Goal: Task Accomplishment & Management: Manage account settings

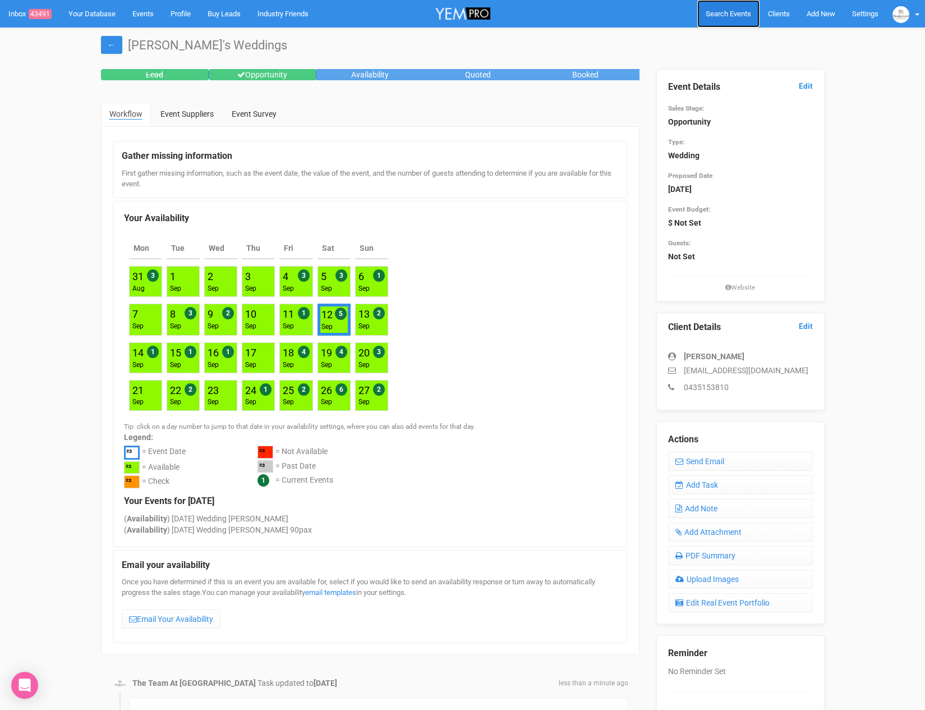
click at [725, 12] on span "Search Events" at bounding box center [728, 14] width 45 height 8
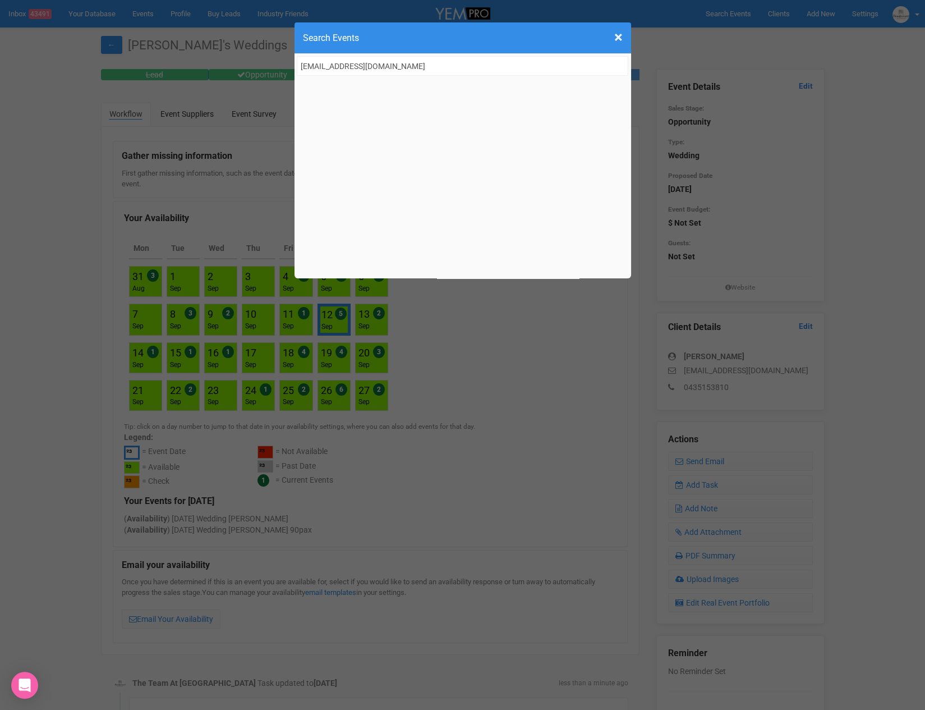
click at [386, 62] on input "design@matthewgianoulis.com" at bounding box center [463, 66] width 332 height 20
click at [422, 62] on input "design@matthewgianoulis.com" at bounding box center [463, 66] width 332 height 20
type input "design@matthewgianoulis.com"
click at [616, 37] on span "×" at bounding box center [618, 37] width 8 height 19
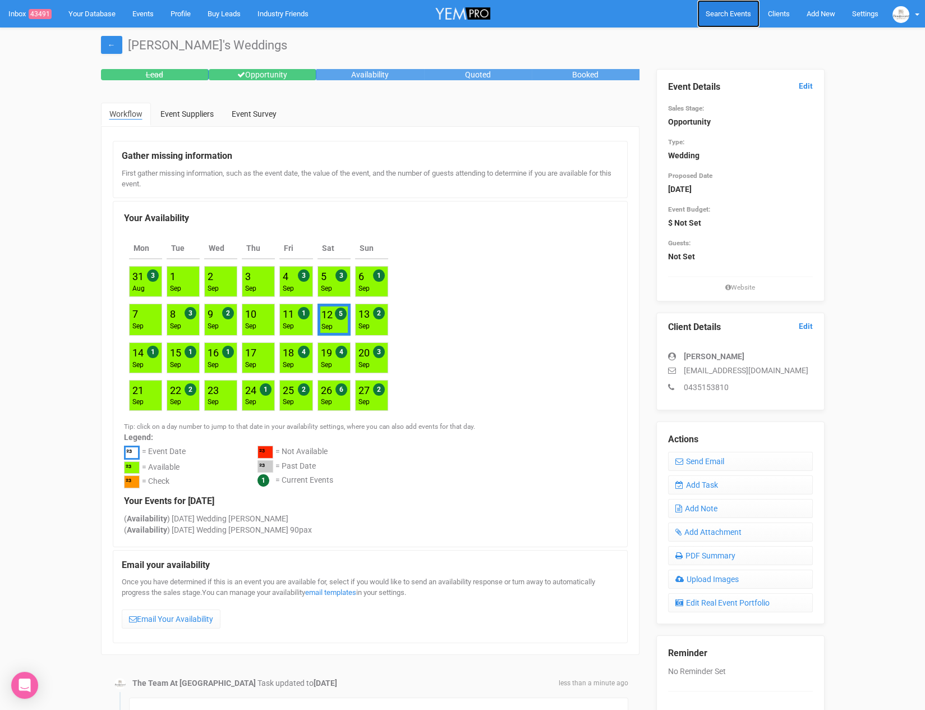
click at [722, 14] on span "Search Events" at bounding box center [728, 14] width 45 height 8
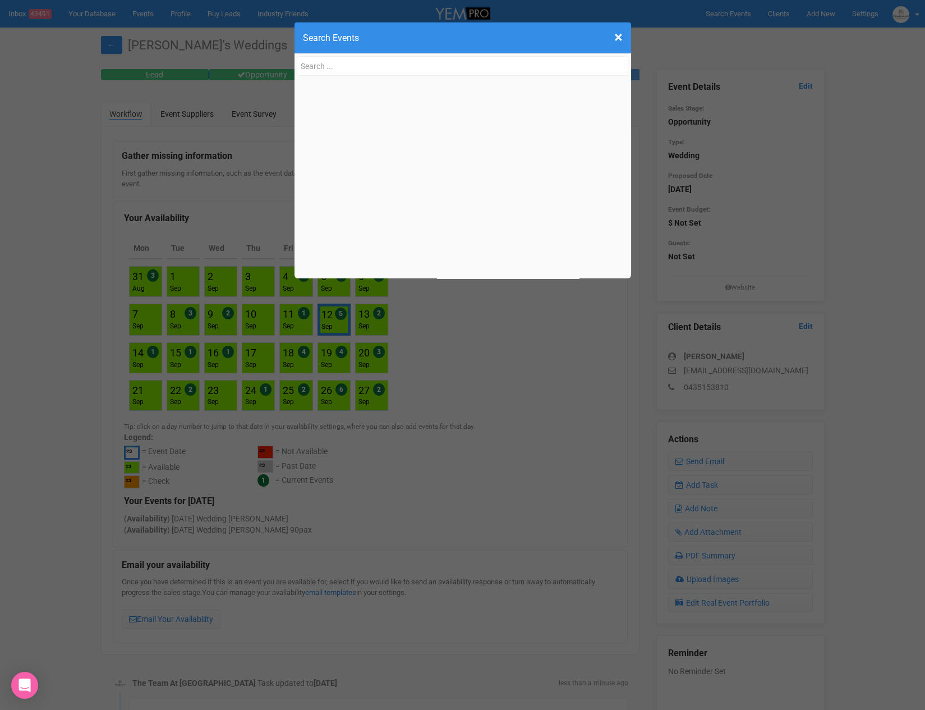
click at [345, 66] on input "text" at bounding box center [463, 66] width 332 height 20
type input "a"
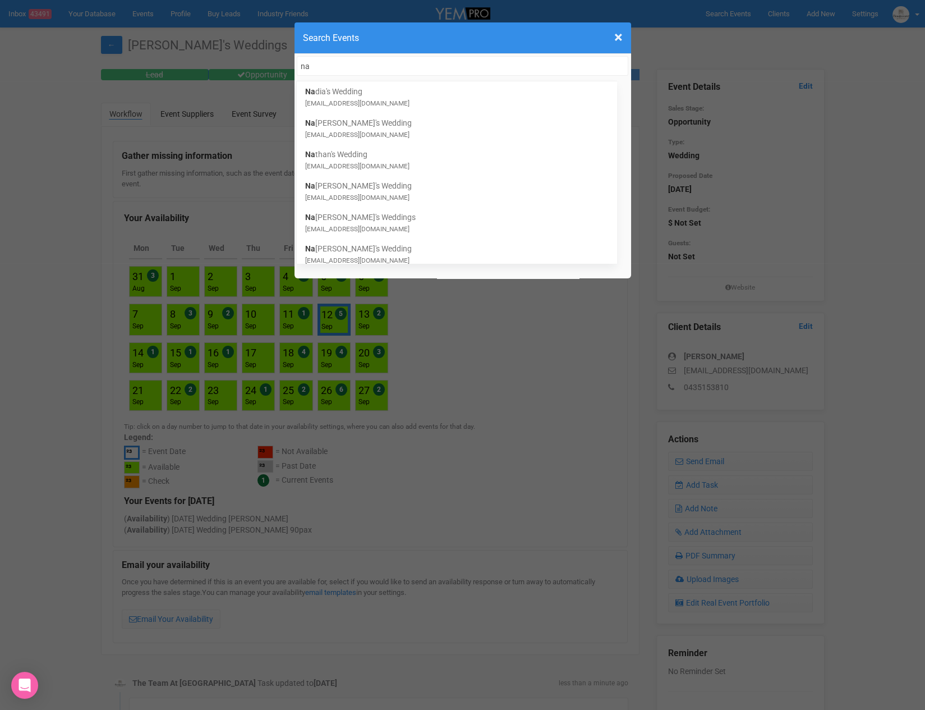
type input "n"
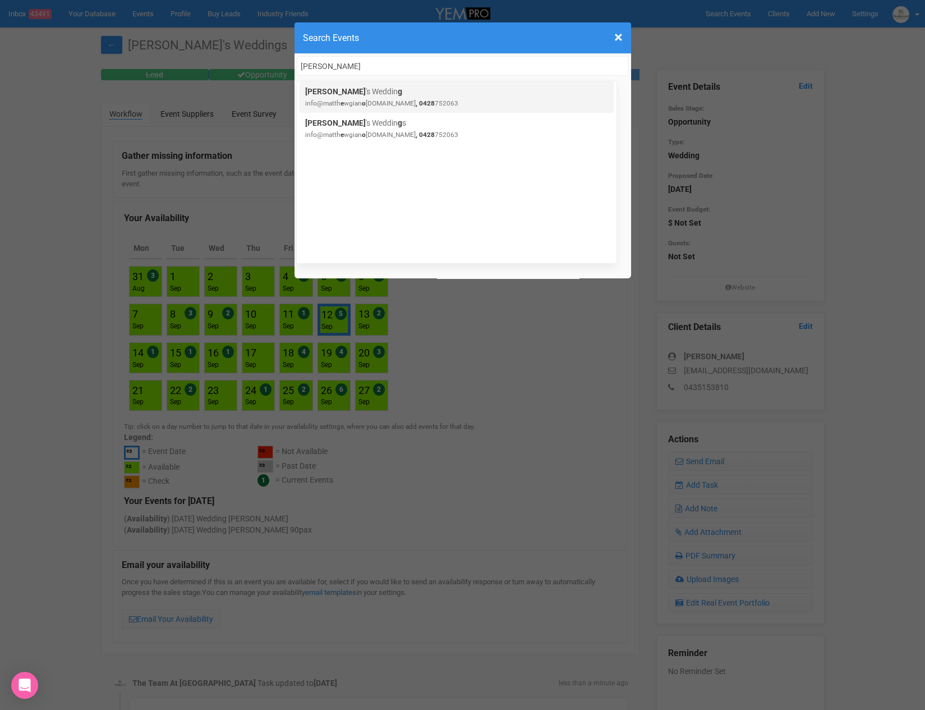
type input "matthew gianoulis"
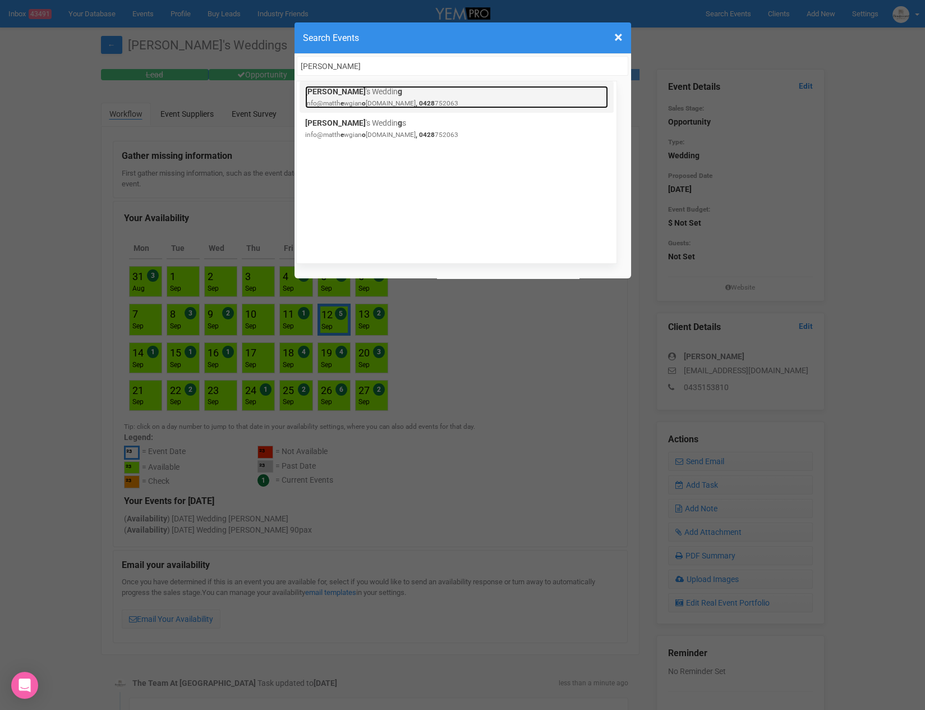
click at [365, 104] on small "info@matth e wgian o ulis.com , 0428 752063" at bounding box center [381, 103] width 153 height 8
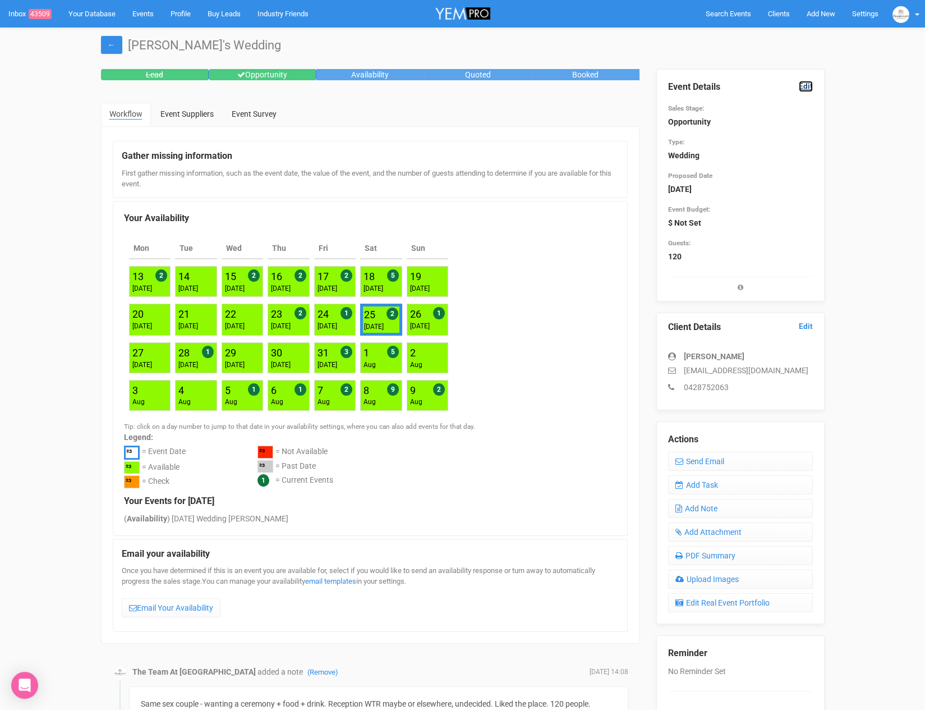
click at [803, 85] on link "Edit" at bounding box center [806, 86] width 14 height 11
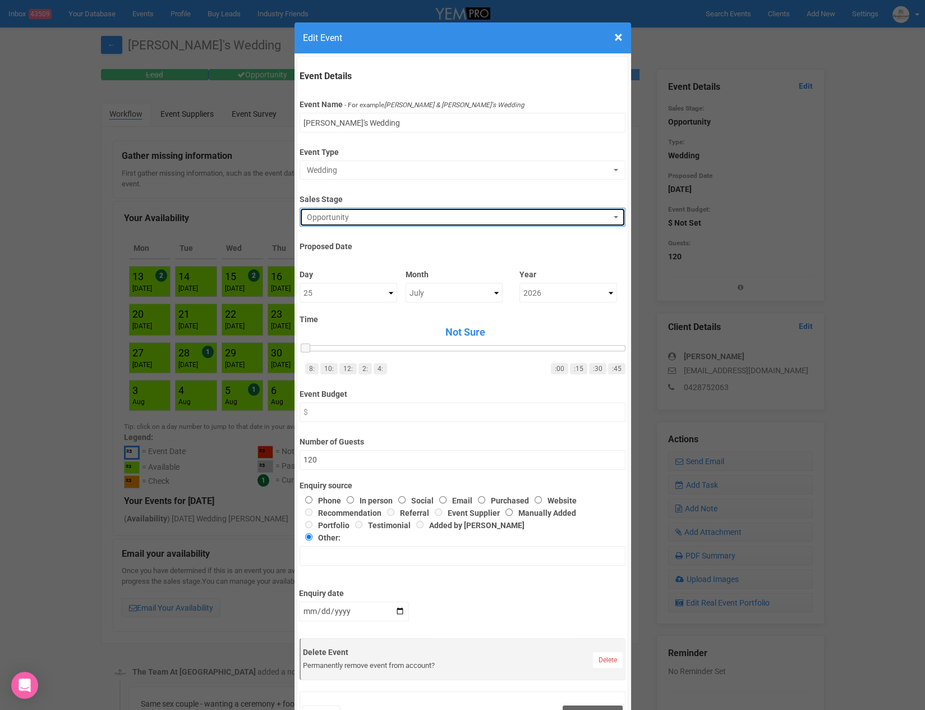
click at [340, 219] on span "Opportunity" at bounding box center [459, 216] width 304 height 11
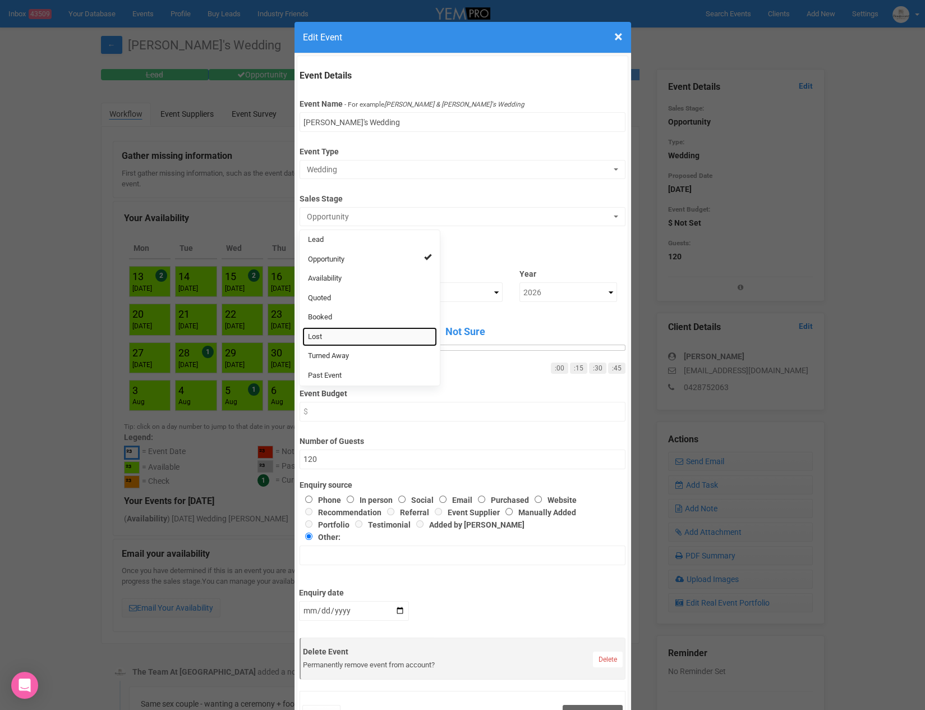
click at [337, 330] on link "Lost" at bounding box center [369, 337] width 135 height 20
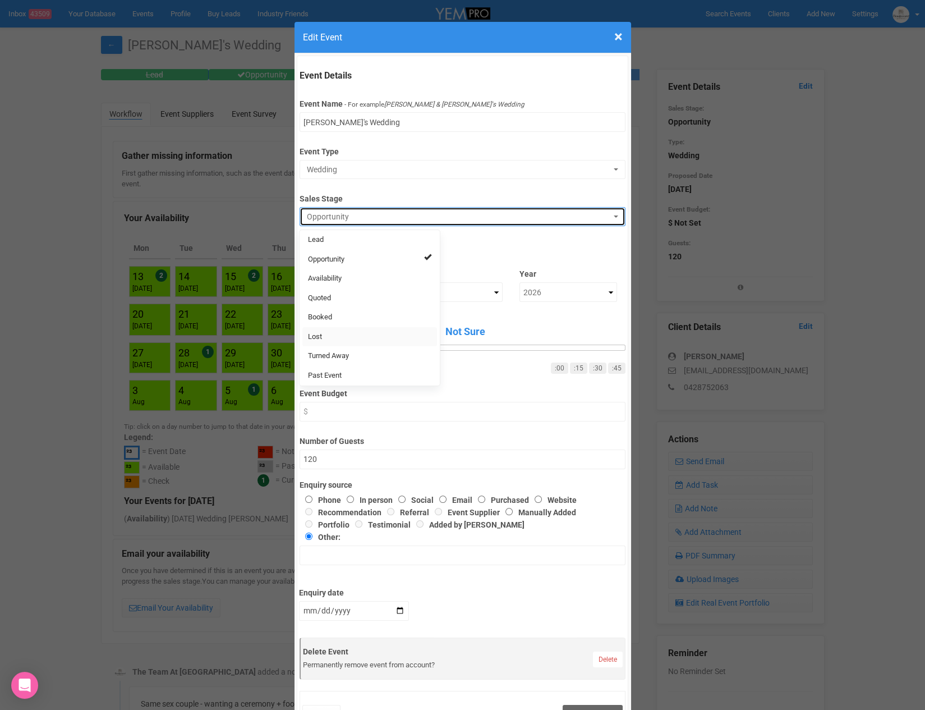
select select "10"
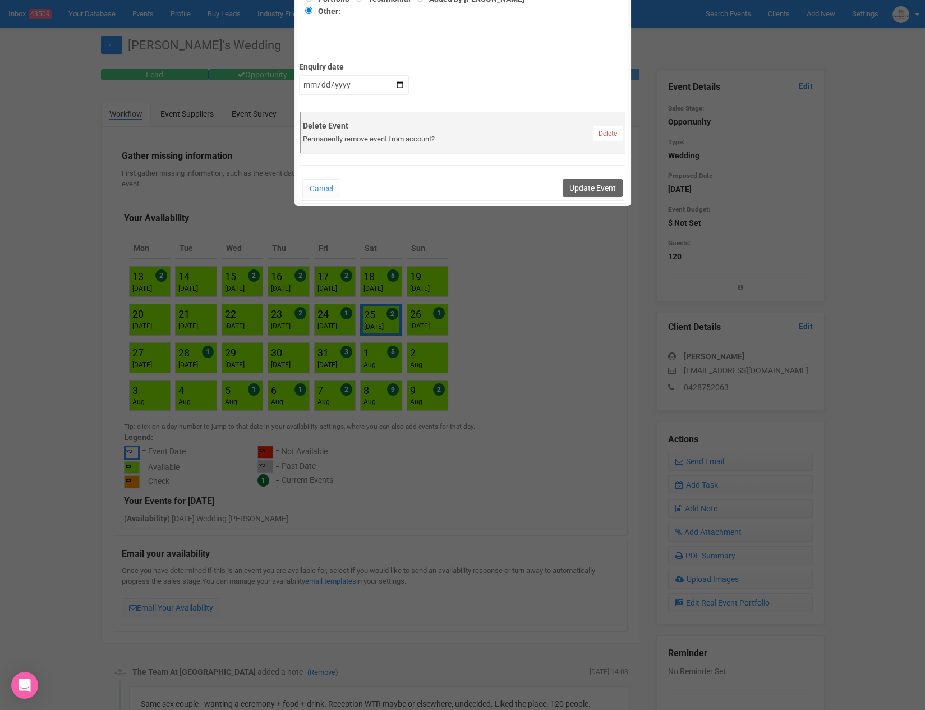
scroll to position [498, 0]
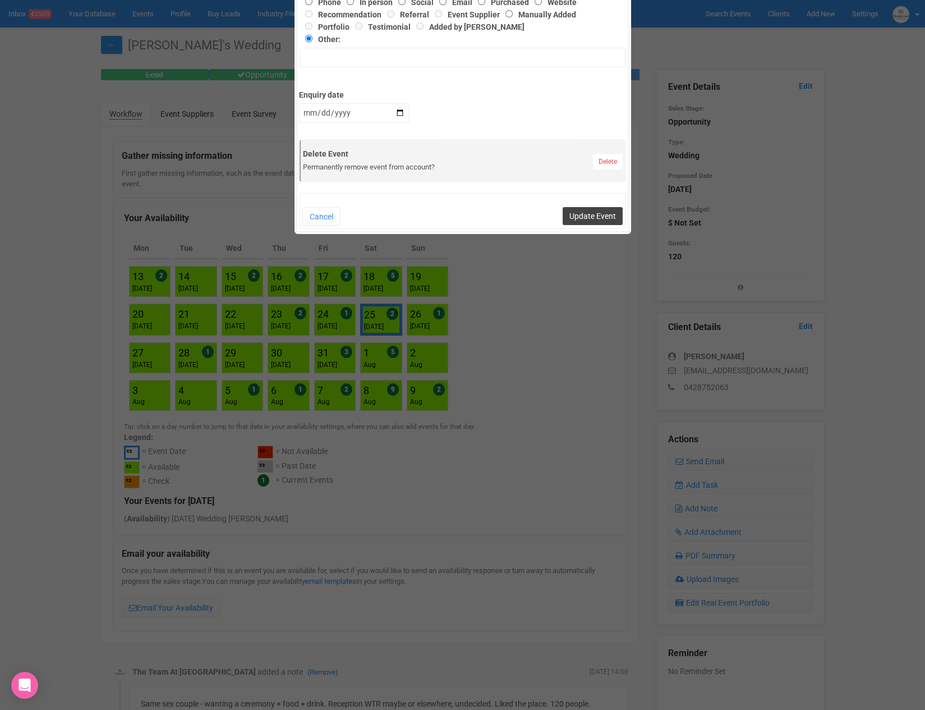
click at [583, 210] on button "Update Event" at bounding box center [593, 216] width 60 height 18
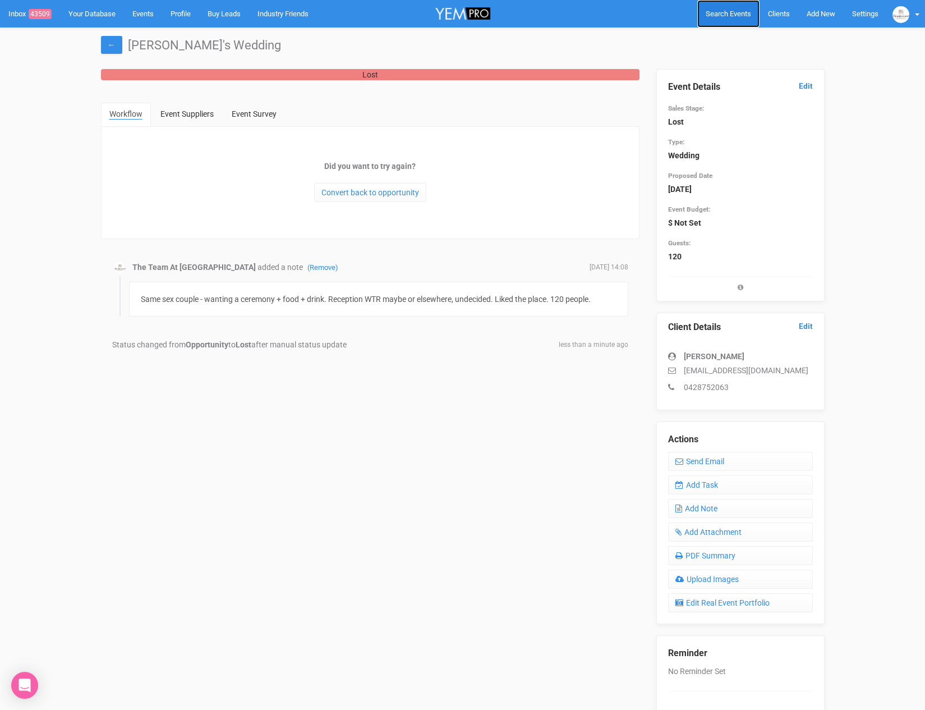
click at [713, 12] on span "Search Events" at bounding box center [728, 14] width 45 height 8
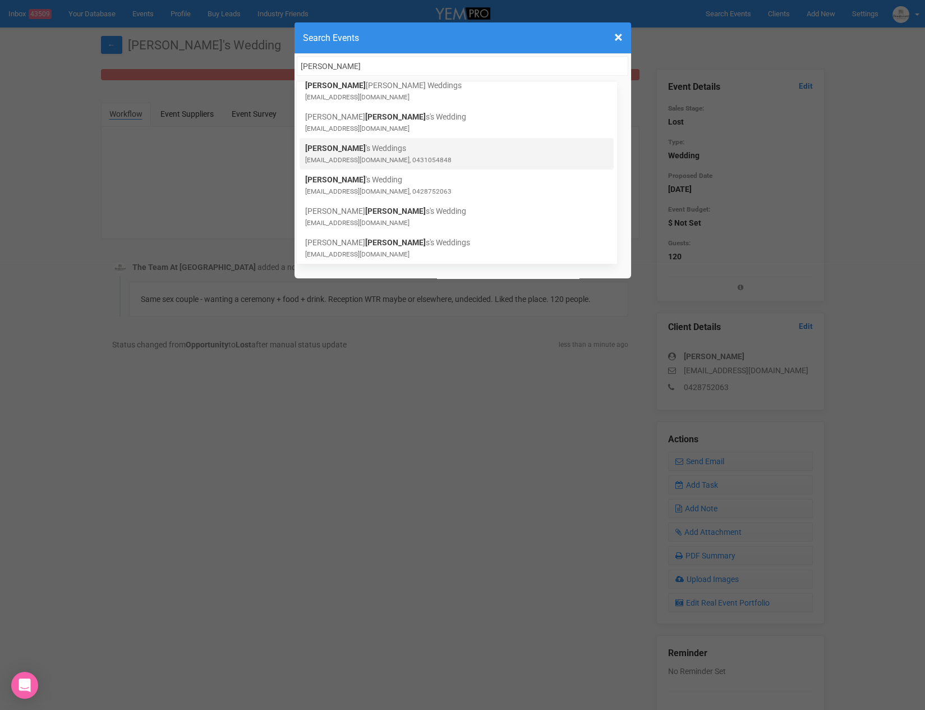
scroll to position [63, 0]
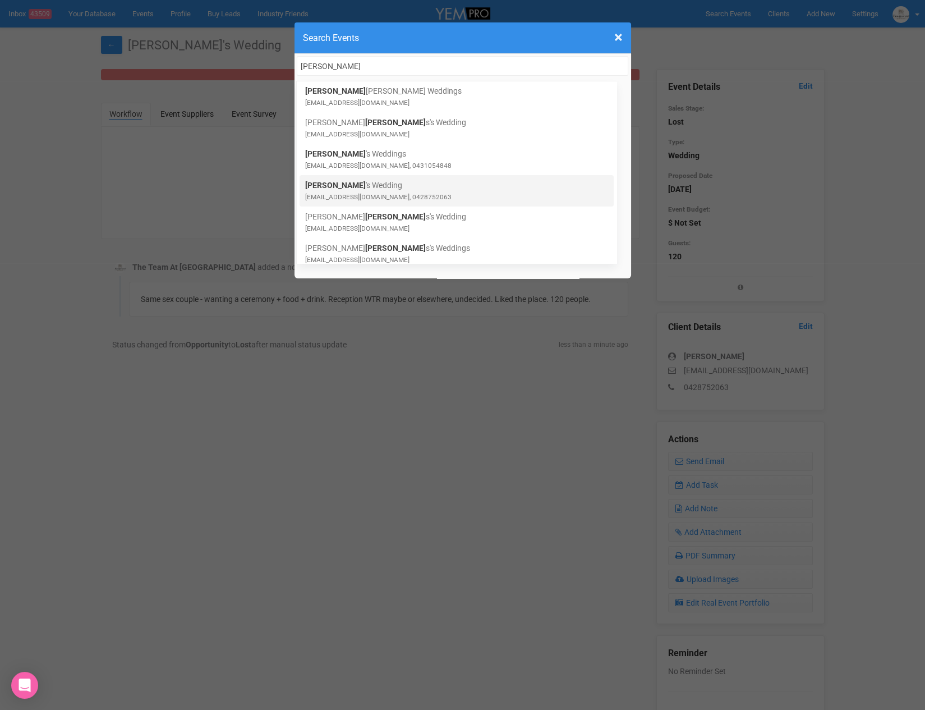
type input "[PERSON_NAME]"
click at [386, 190] on link "[PERSON_NAME] 's Wedding [EMAIL_ADDRESS][DOMAIN_NAME], 0428752063" at bounding box center [456, 191] width 303 height 22
